Goal: Navigation & Orientation: Find specific page/section

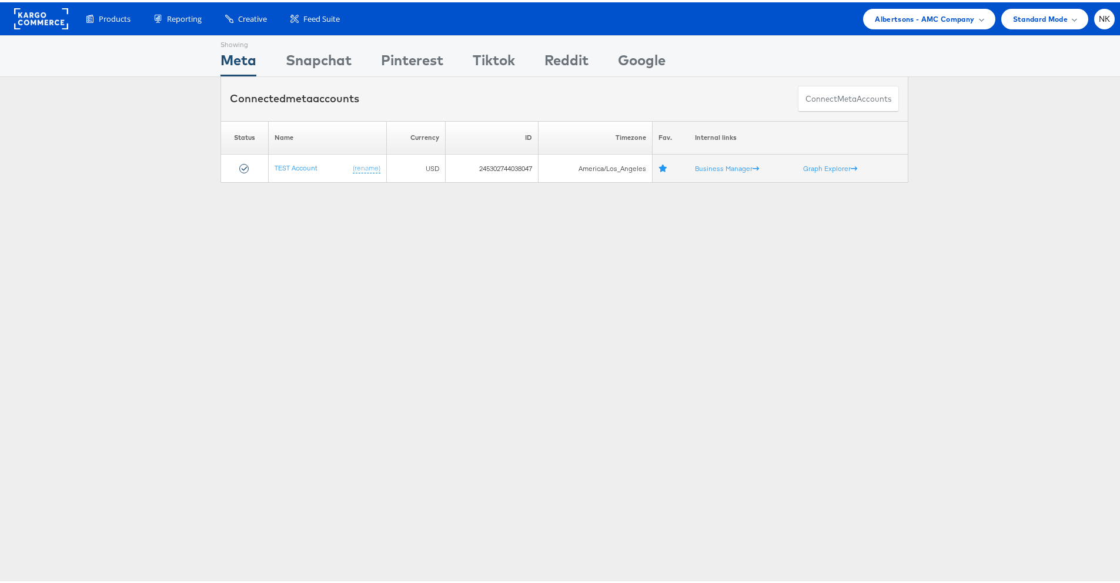
click at [94, 132] on div "Please Wait Loading Accounts .... Status Name Currency ID Timezone Fav. Interna…" at bounding box center [564, 150] width 1129 height 62
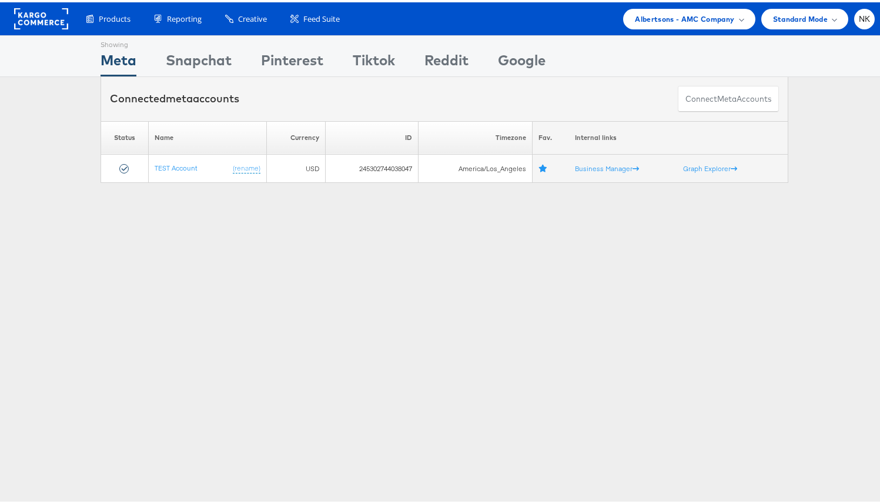
drag, startPoint x: 459, startPoint y: 27, endPoint x: 516, endPoint y: 13, distance: 58.8
click at [459, 27] on div "Products Product Catalogs Enhance Your Product Catalog, Map Them to Publishers,…" at bounding box center [444, 16] width 889 height 33
click at [647, 21] on span "Albertsons - AMC Company" at bounding box center [684, 17] width 99 height 12
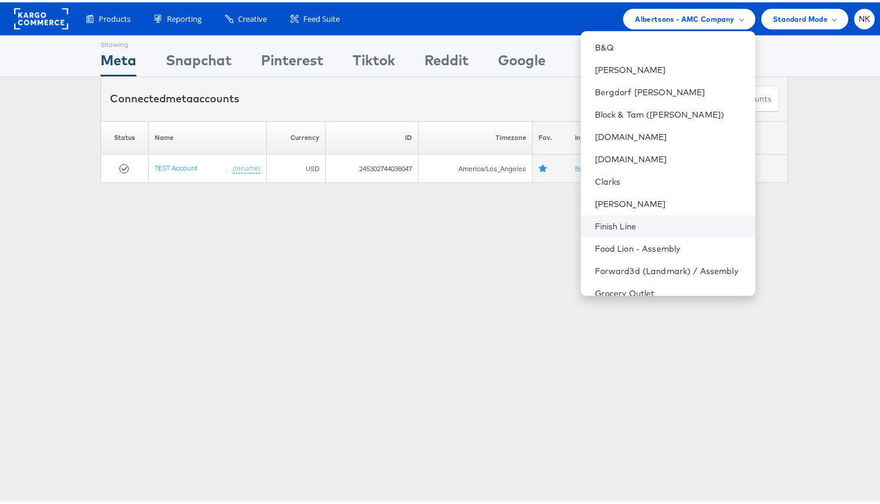
scroll to position [396, 0]
